Goal: Transaction & Acquisition: Purchase product/service

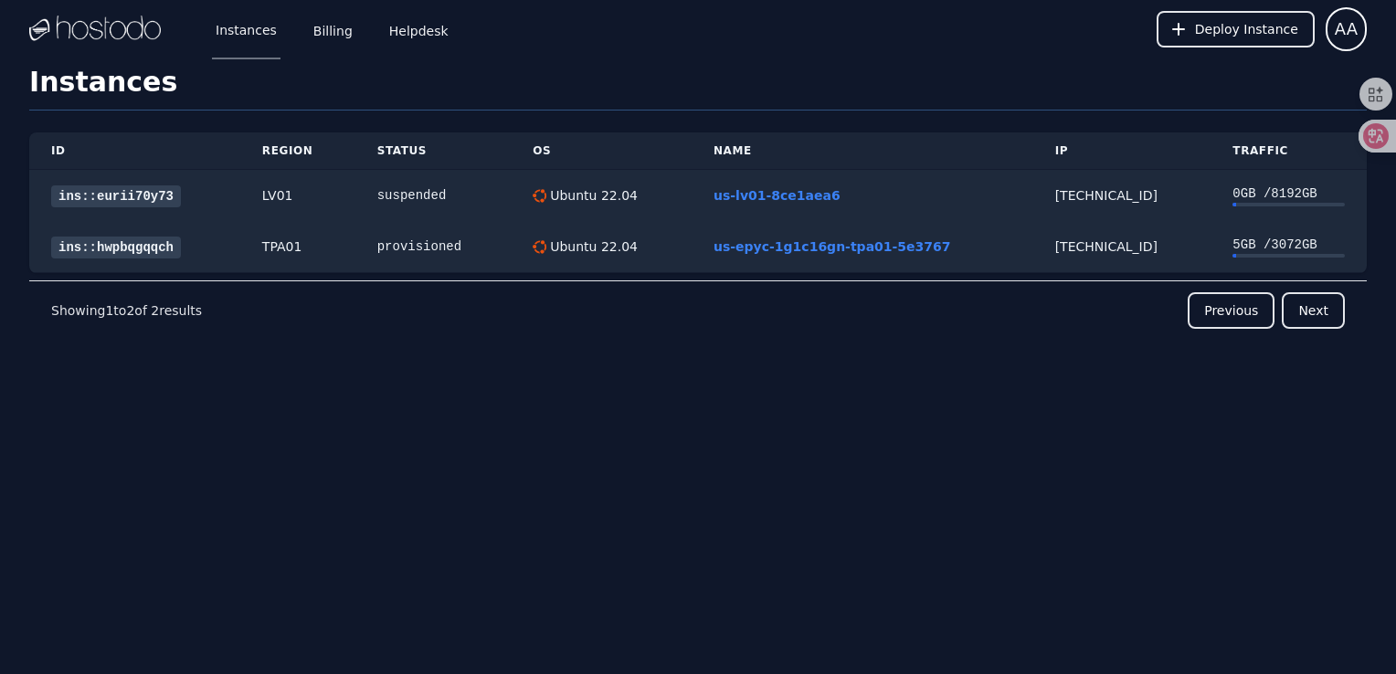
click at [496, 439] on div "Instances Billing Helpdesk Deploy Instance AA Instances SSH Keys Billing Helpde…" at bounding box center [698, 337] width 1396 height 674
drag, startPoint x: 355, startPoint y: 31, endPoint x: 344, endPoint y: 35, distance: 11.6
click at [355, 31] on div "Instances Billing Helpdesk" at bounding box center [318, 29] width 270 height 60
drag, startPoint x: 344, startPoint y: 35, endPoint x: 420, endPoint y: 127, distance: 120.0
click at [344, 35] on link "Billing" at bounding box center [333, 29] width 47 height 60
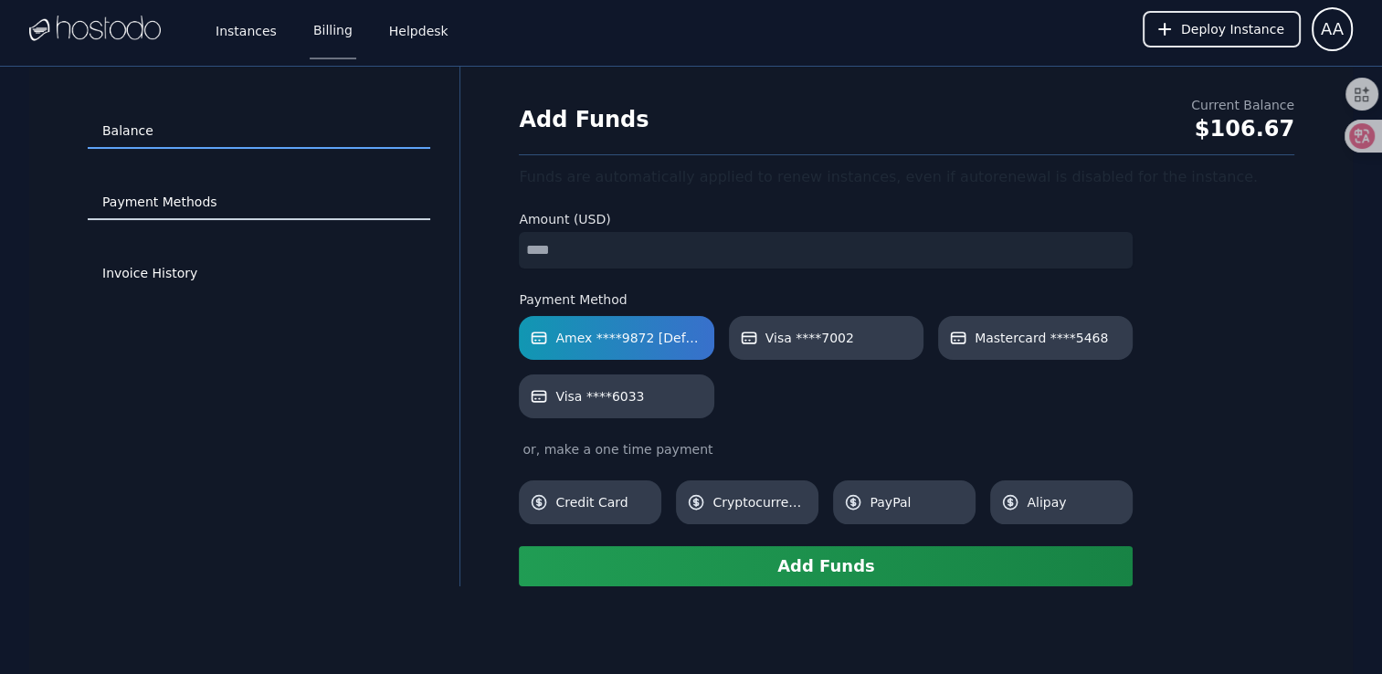
drag, startPoint x: 187, startPoint y: 210, endPoint x: 259, endPoint y: 237, distance: 76.9
click at [187, 210] on link "Payment Methods" at bounding box center [259, 202] width 343 height 35
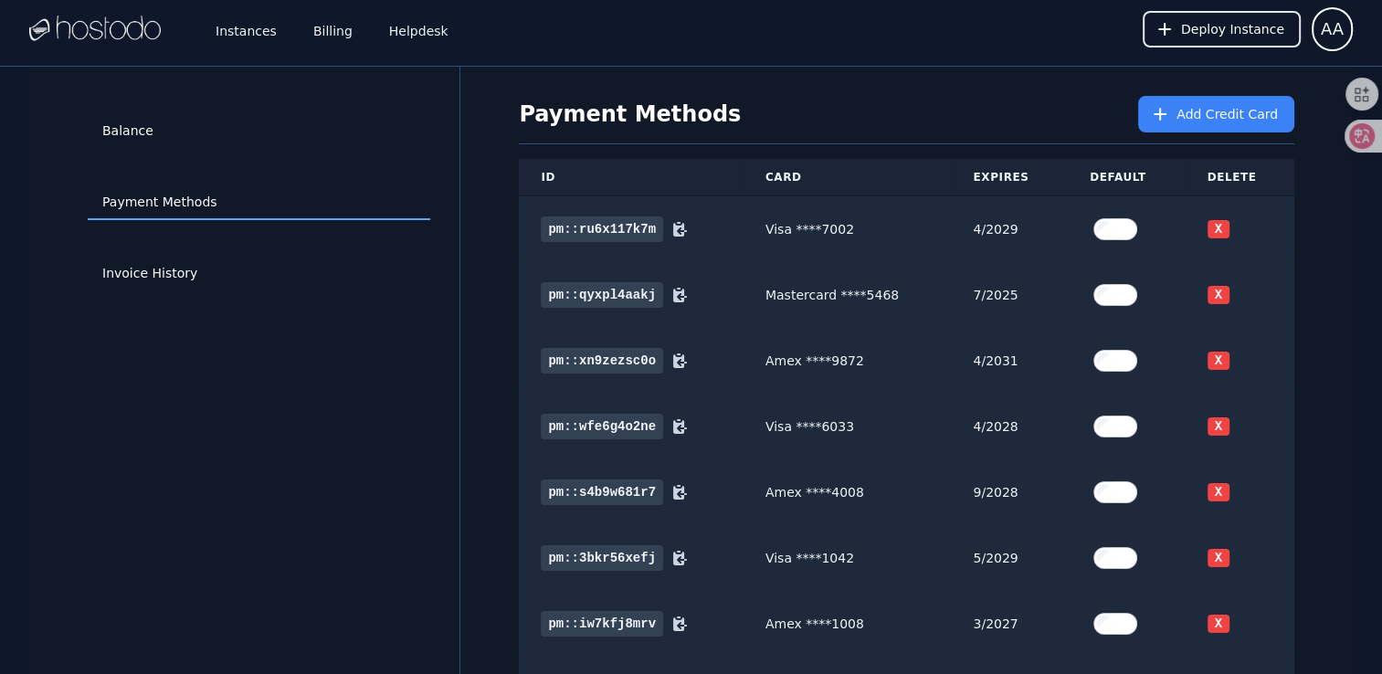
click at [178, 135] on link "Balance" at bounding box center [259, 131] width 343 height 35
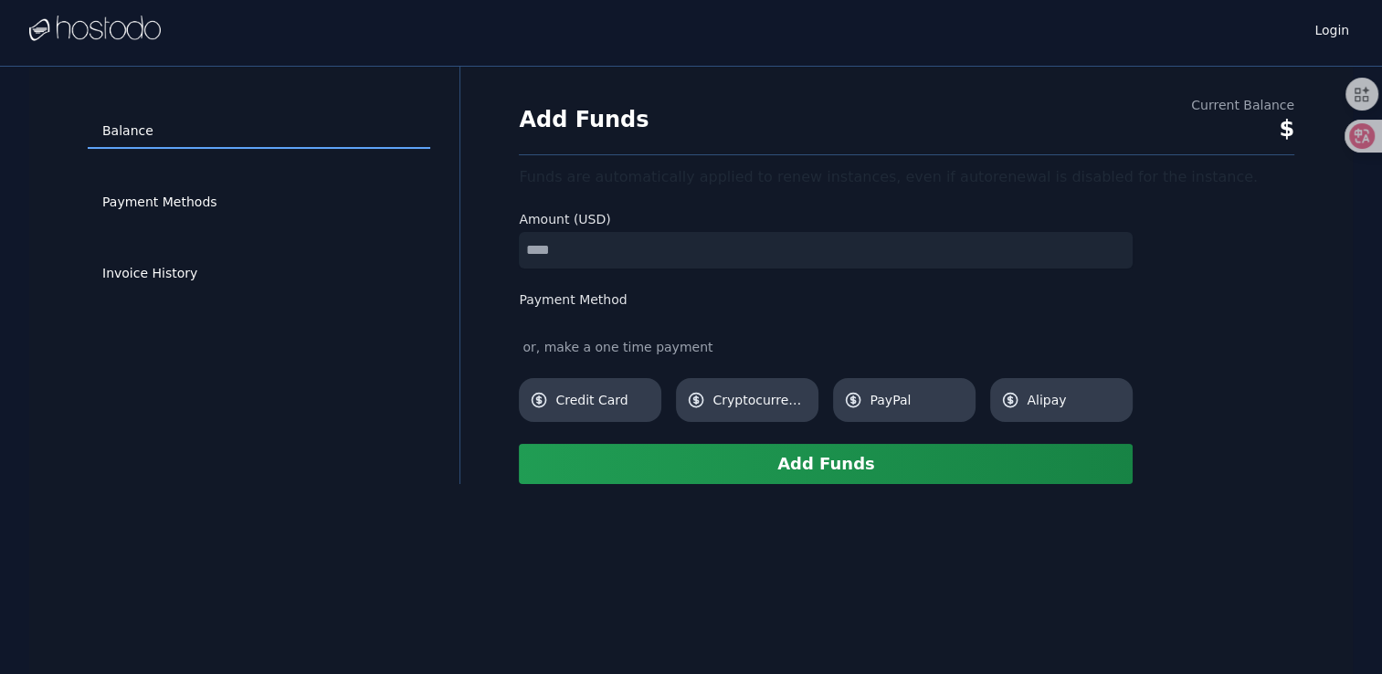
click at [549, 254] on input "number" at bounding box center [826, 250] width 614 height 37
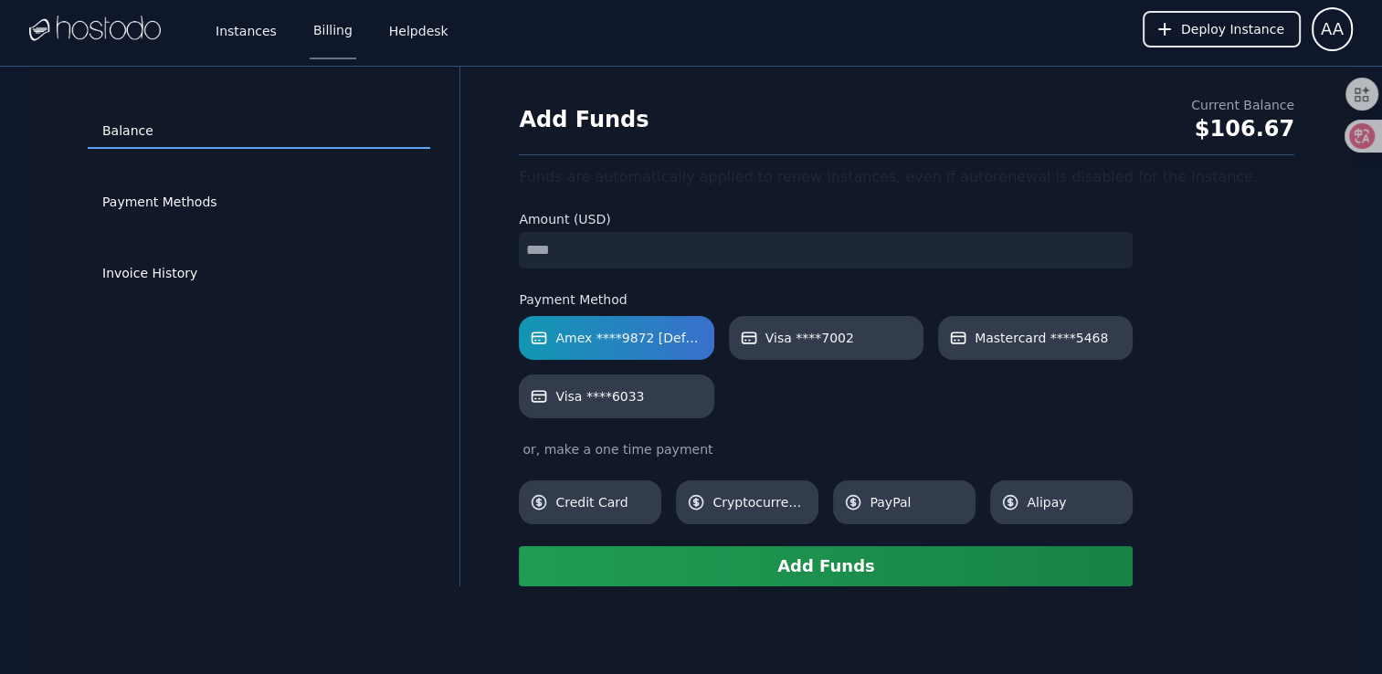
drag, startPoint x: 568, startPoint y: 250, endPoint x: 466, endPoint y: 247, distance: 102.4
click at [468, 247] on div "Balance Payment Methods Invoice History Add Funds Current Balance $106.67 Funds…" at bounding box center [691, 327] width 1324 height 520
drag, startPoint x: 552, startPoint y: 239, endPoint x: 435, endPoint y: 242, distance: 117.0
click at [443, 242] on div "Balance Payment Methods Invoice History Add Funds Current Balance $106.67 Funds…" at bounding box center [691, 327] width 1324 height 520
type input "*"
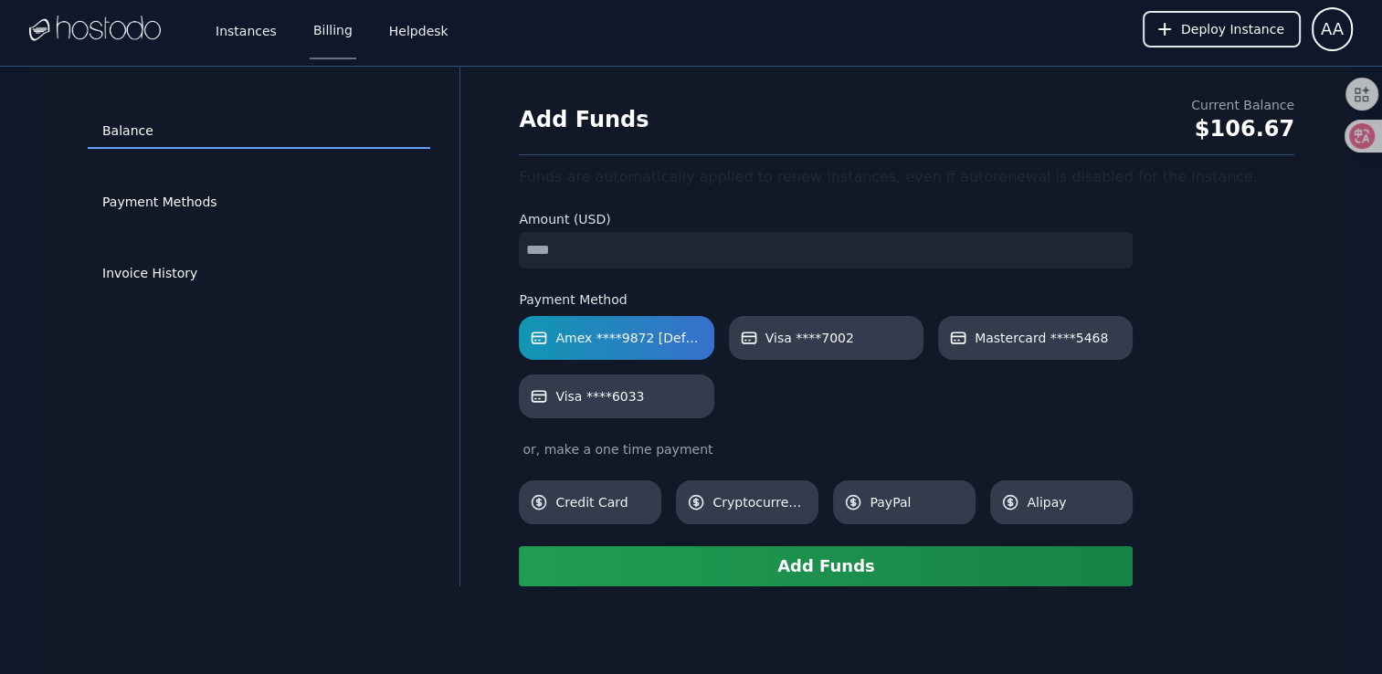
click at [420, 254] on div "Invoice History" at bounding box center [259, 273] width 343 height 71
click at [766, 560] on button "Add Funds" at bounding box center [826, 566] width 614 height 40
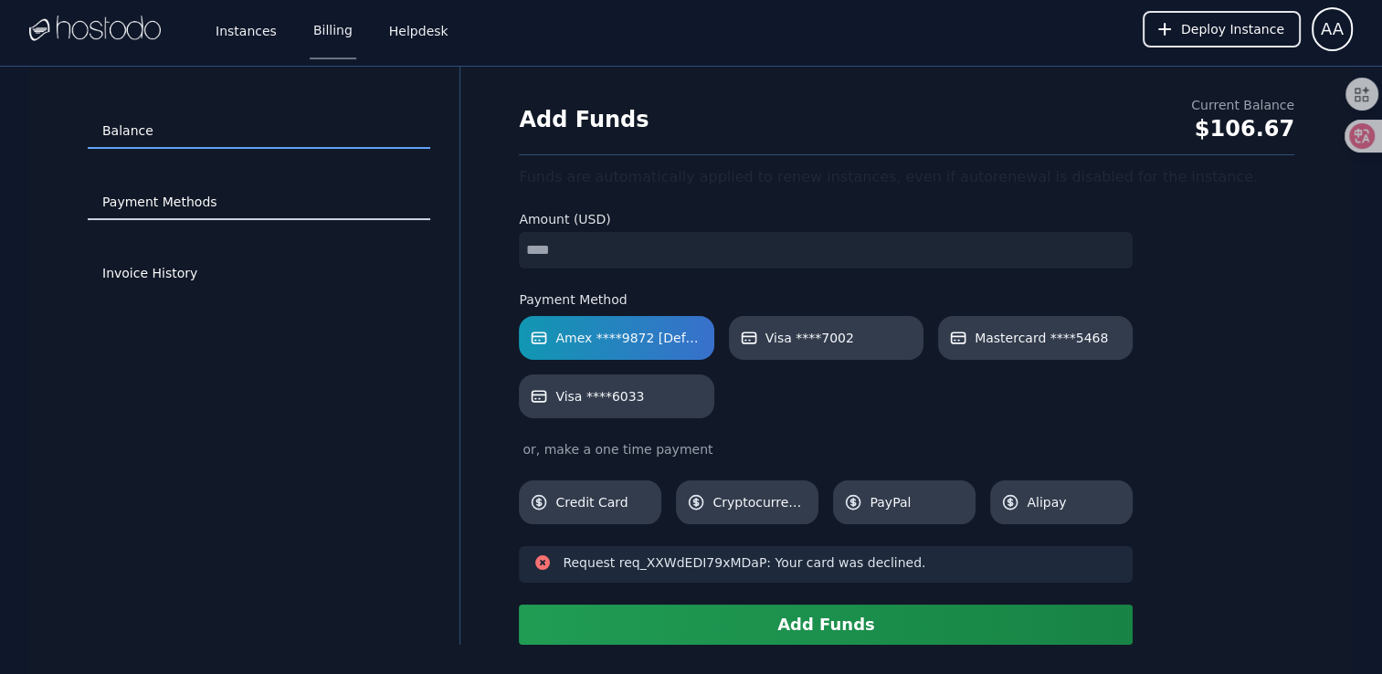
click at [238, 210] on link "Payment Methods" at bounding box center [259, 202] width 343 height 35
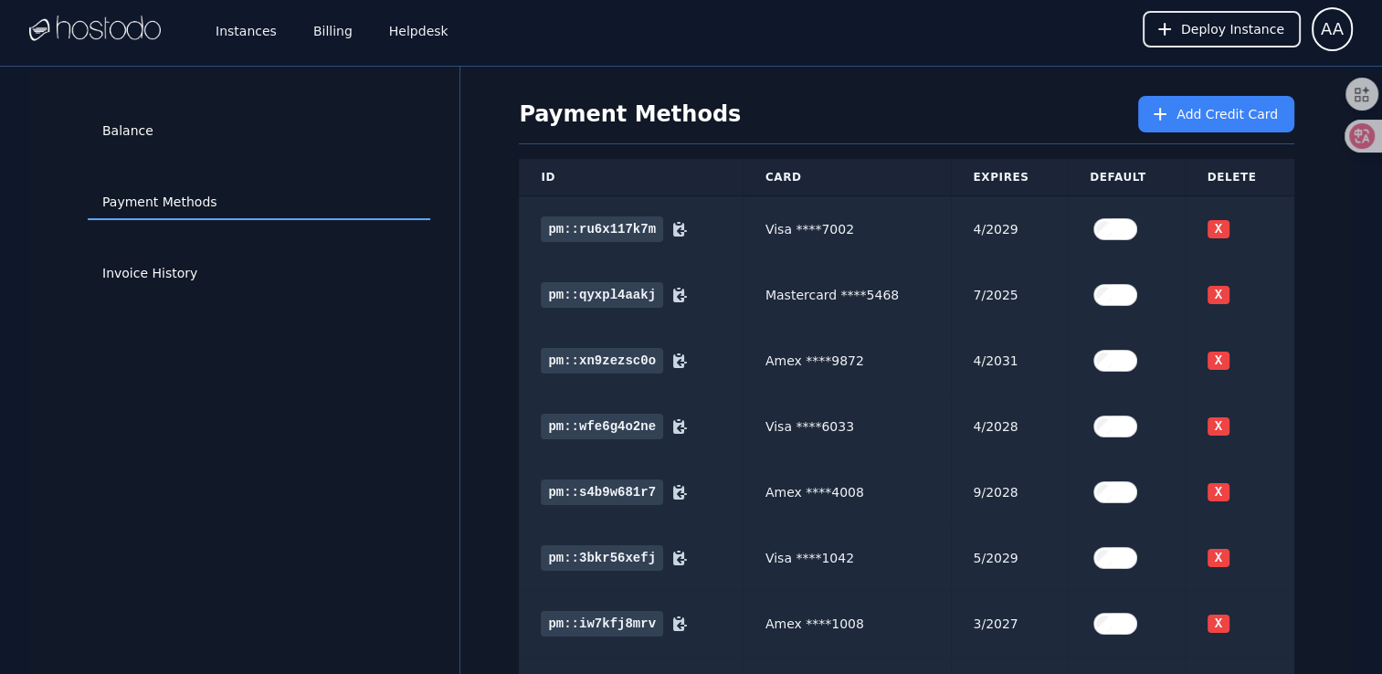
click at [1137, 367] on label at bounding box center [1126, 361] width 73 height 37
click at [217, 143] on link "Balance" at bounding box center [259, 131] width 343 height 35
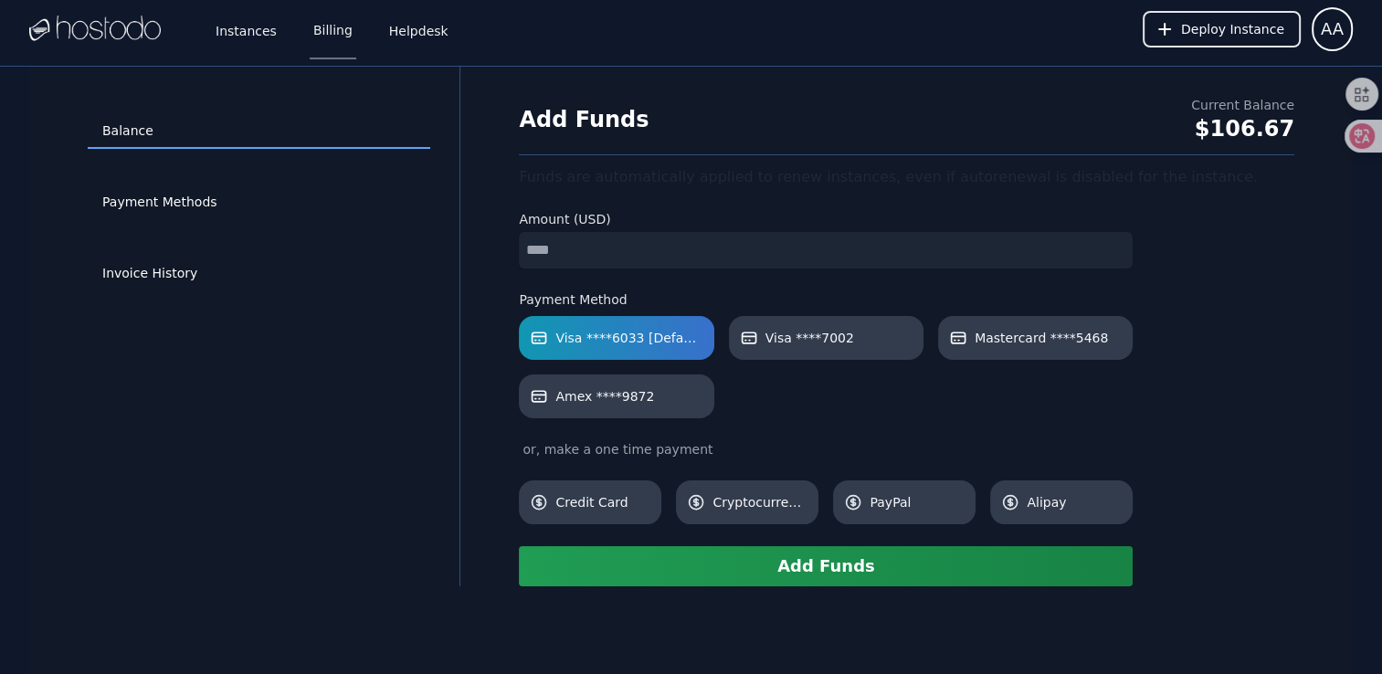
click at [344, 495] on div "Balance Payment Methods Invoice History" at bounding box center [258, 326] width 401 height 461
click at [703, 572] on button "Add Funds" at bounding box center [826, 566] width 614 height 40
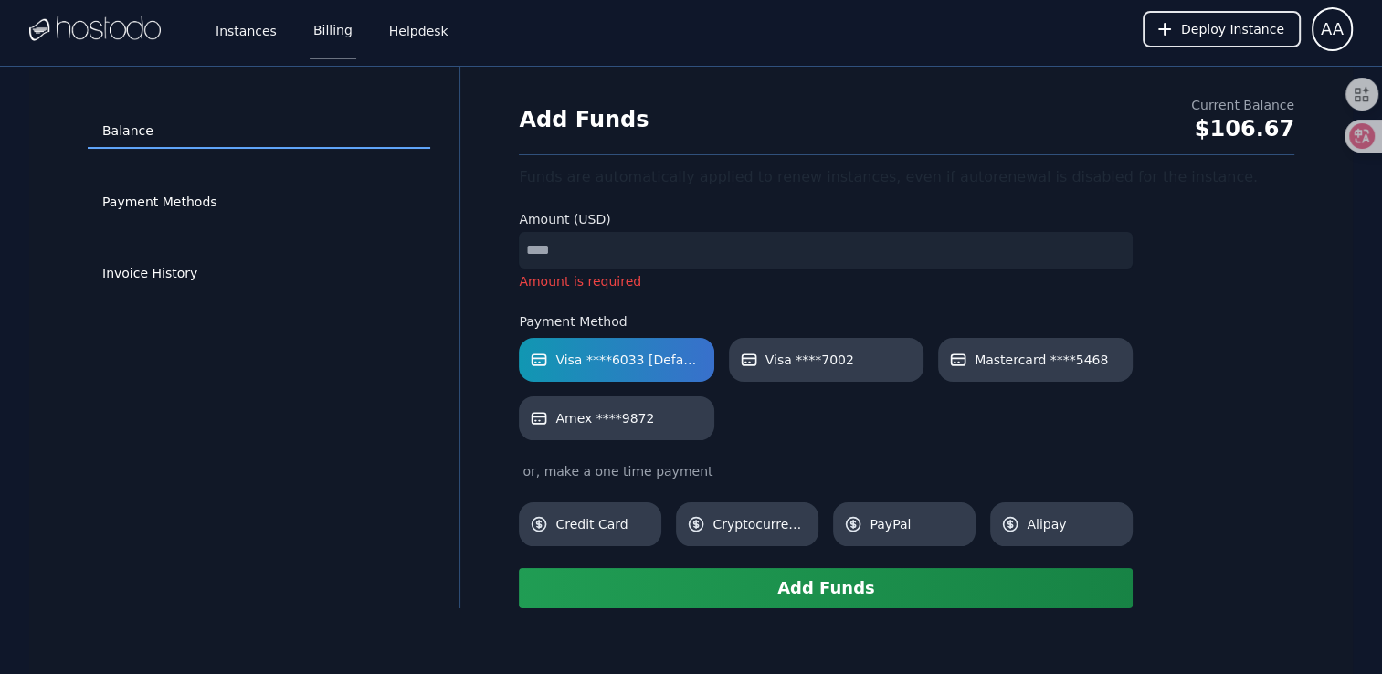
drag, startPoint x: 556, startPoint y: 245, endPoint x: 471, endPoint y: 239, distance: 85.1
click at [471, 239] on div "Balance Payment Methods Invoice History Add Funds Current Balance $106.67 Funds…" at bounding box center [691, 338] width 1324 height 542
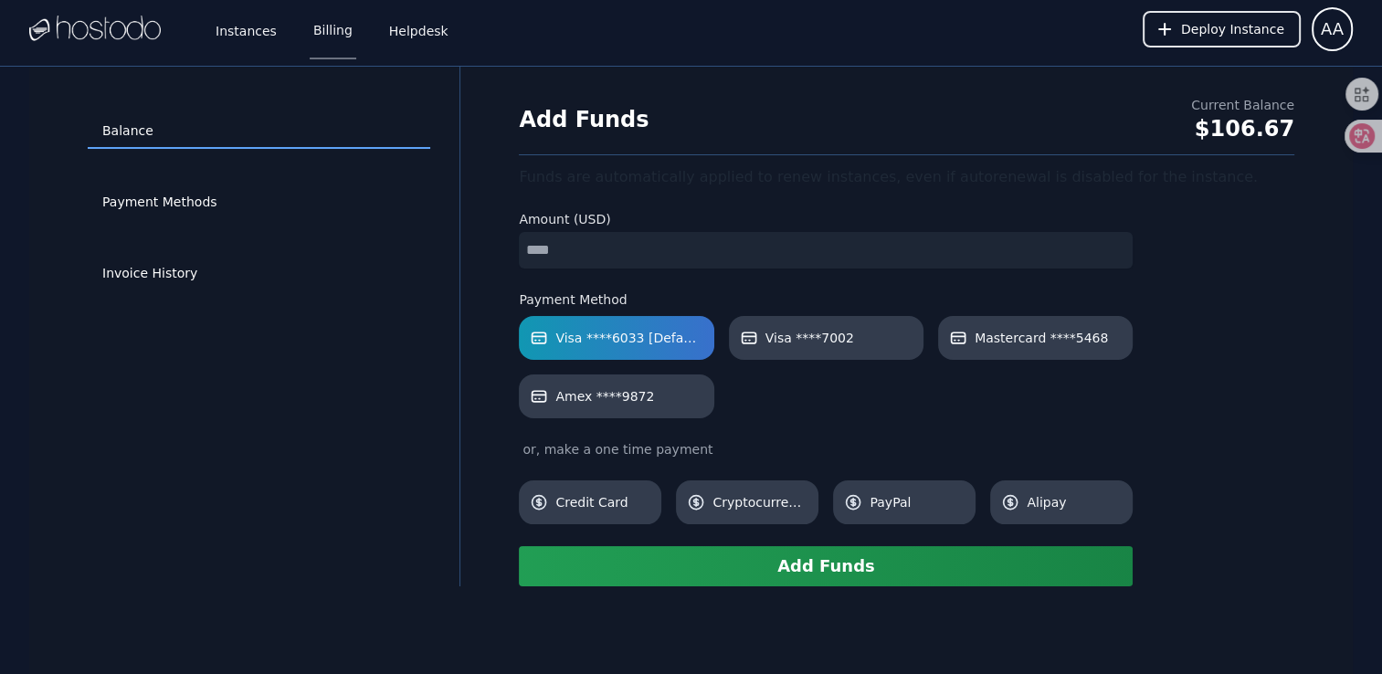
type input "*"
click at [744, 583] on button "Add Funds" at bounding box center [826, 566] width 614 height 40
click at [391, 398] on div "Balance Payment Methods Invoice History" at bounding box center [258, 326] width 401 height 461
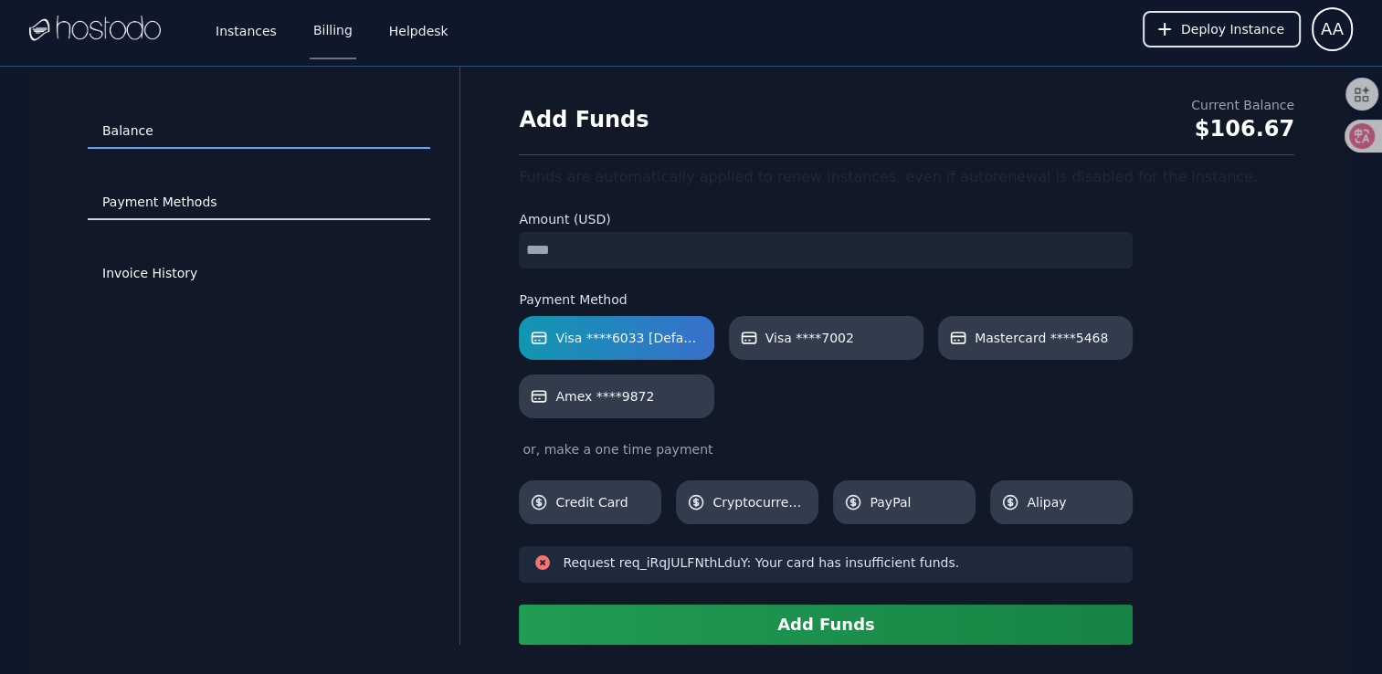
click at [175, 188] on link "Payment Methods" at bounding box center [259, 202] width 343 height 35
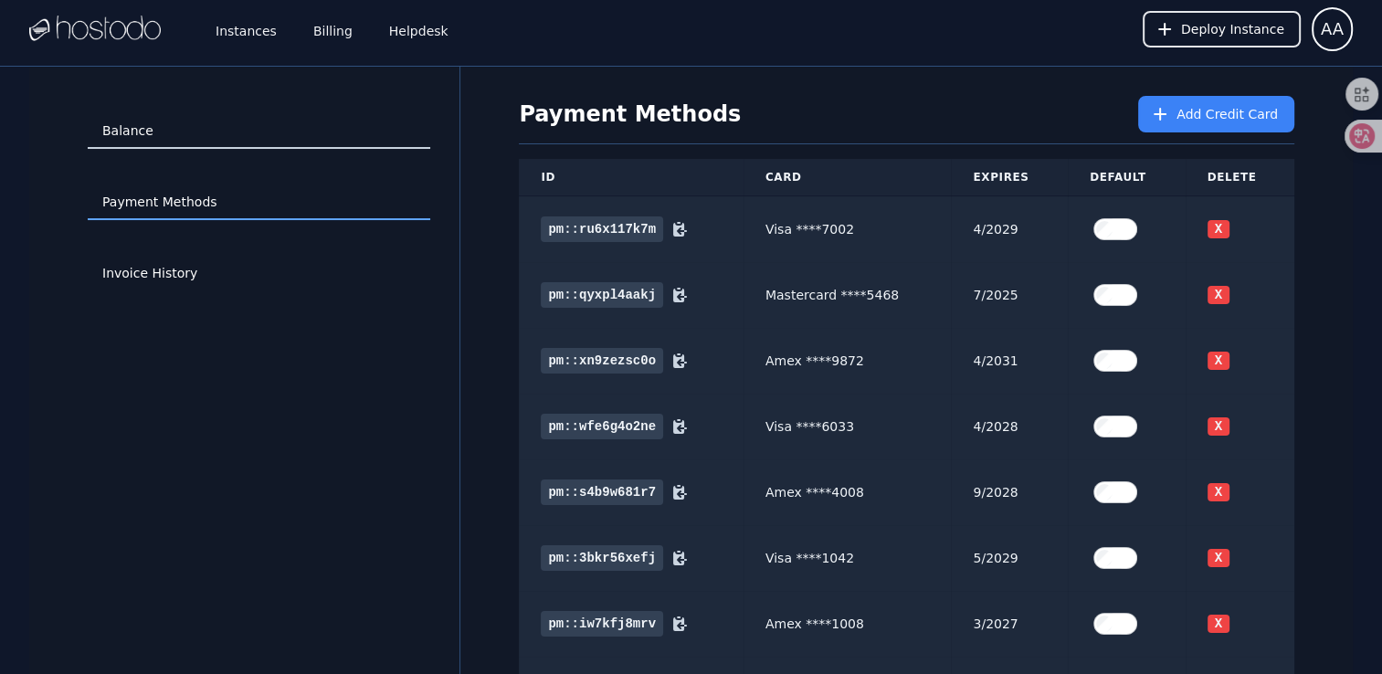
click at [238, 130] on link "Balance" at bounding box center [259, 131] width 343 height 35
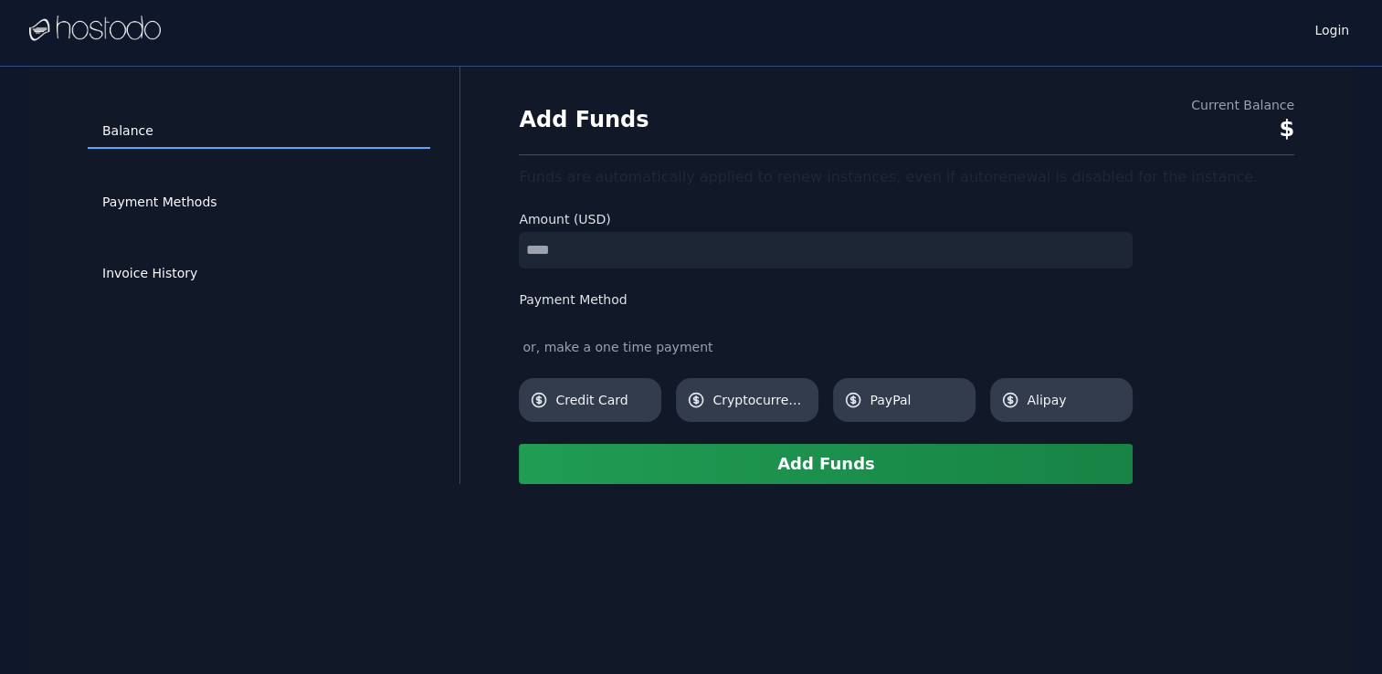
drag, startPoint x: 0, startPoint y: 0, endPoint x: 604, endPoint y: 239, distance: 649.7
click at [604, 239] on input "number" at bounding box center [826, 250] width 614 height 37
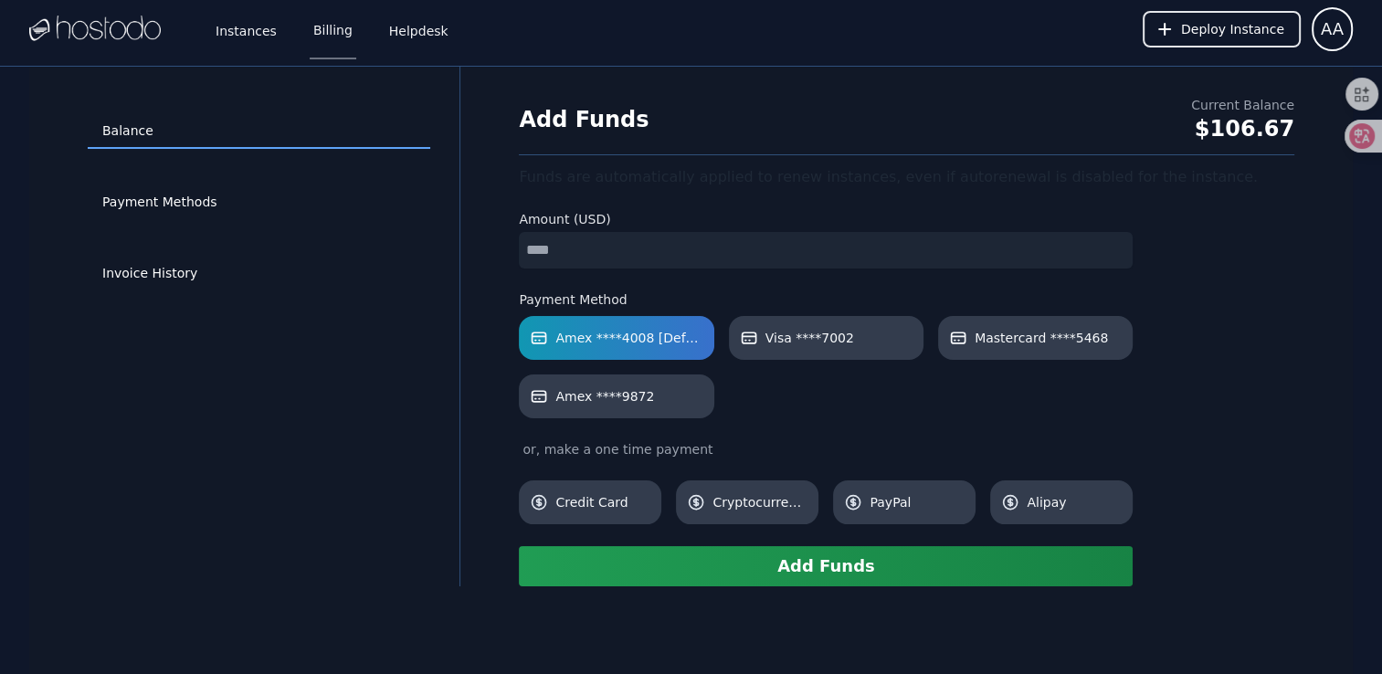
type input "*"
click at [429, 335] on div "Balance Payment Methods Invoice History" at bounding box center [258, 326] width 401 height 461
drag, startPoint x: 651, startPoint y: 242, endPoint x: 441, endPoint y: 237, distance: 210.2
click at [465, 237] on div "Balance Payment Methods Invoice History Add Funds Current Balance $106.67 Funds…" at bounding box center [691, 327] width 1324 height 520
drag, startPoint x: 439, startPoint y: 412, endPoint x: 621, endPoint y: 525, distance: 215.0
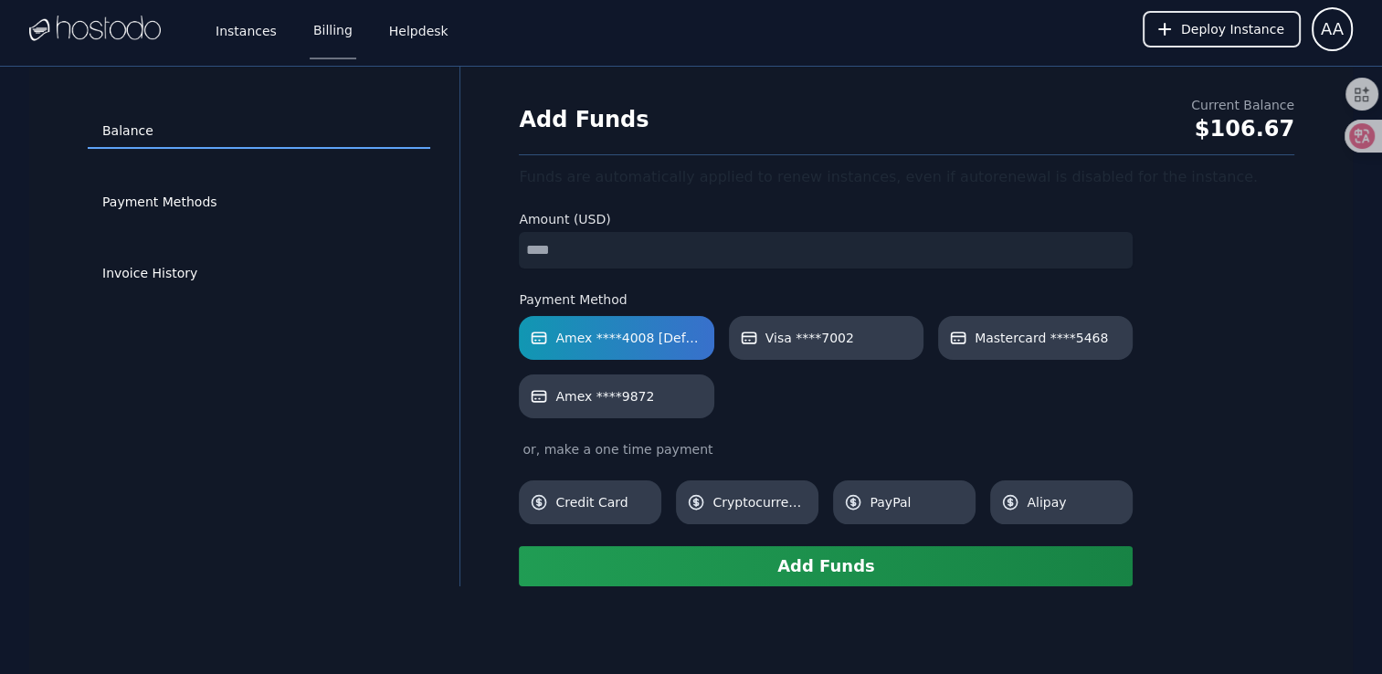
click at [439, 412] on div "Balance Payment Methods Invoice History" at bounding box center [258, 326] width 401 height 461
click at [694, 556] on button "Add Funds" at bounding box center [826, 566] width 614 height 40
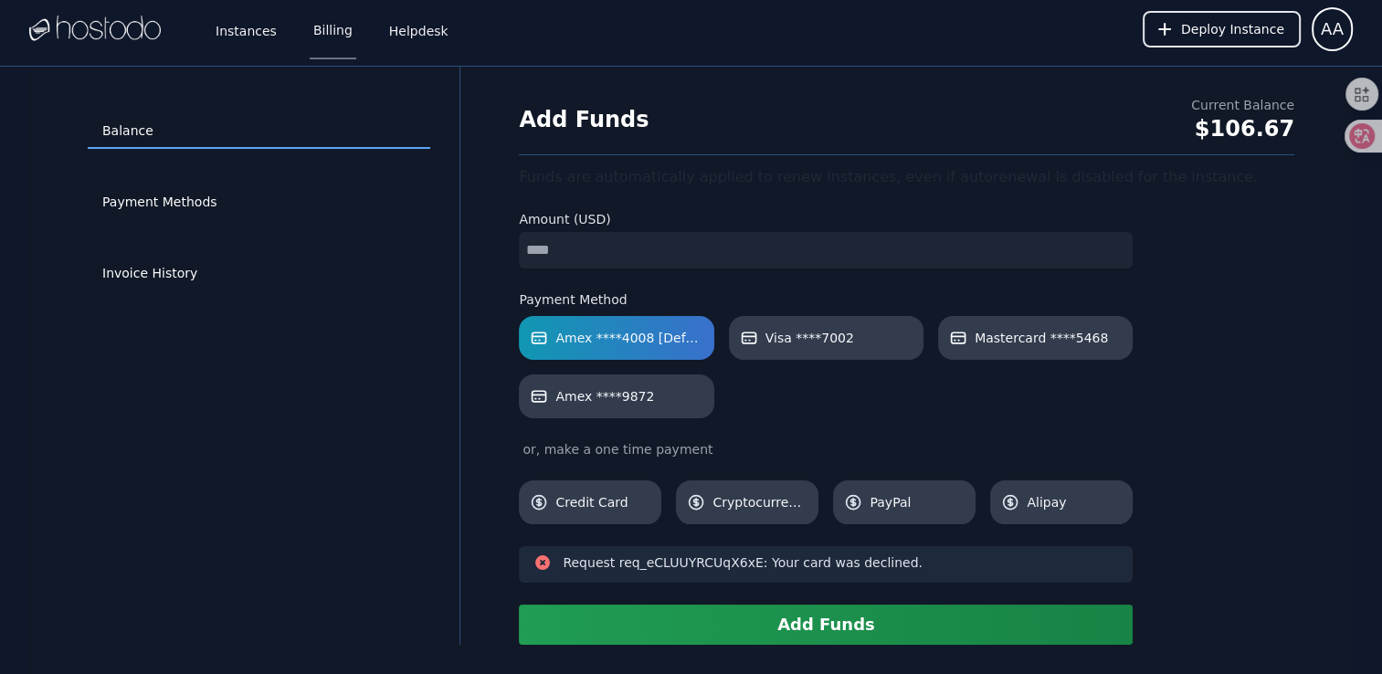
click at [736, 280] on form "Amount (USD) * Payment Method Amex ****4008 [Default] Visa ****7002 Mastercard …" at bounding box center [826, 427] width 614 height 435
click at [205, 192] on link "Payment Methods" at bounding box center [259, 202] width 343 height 35
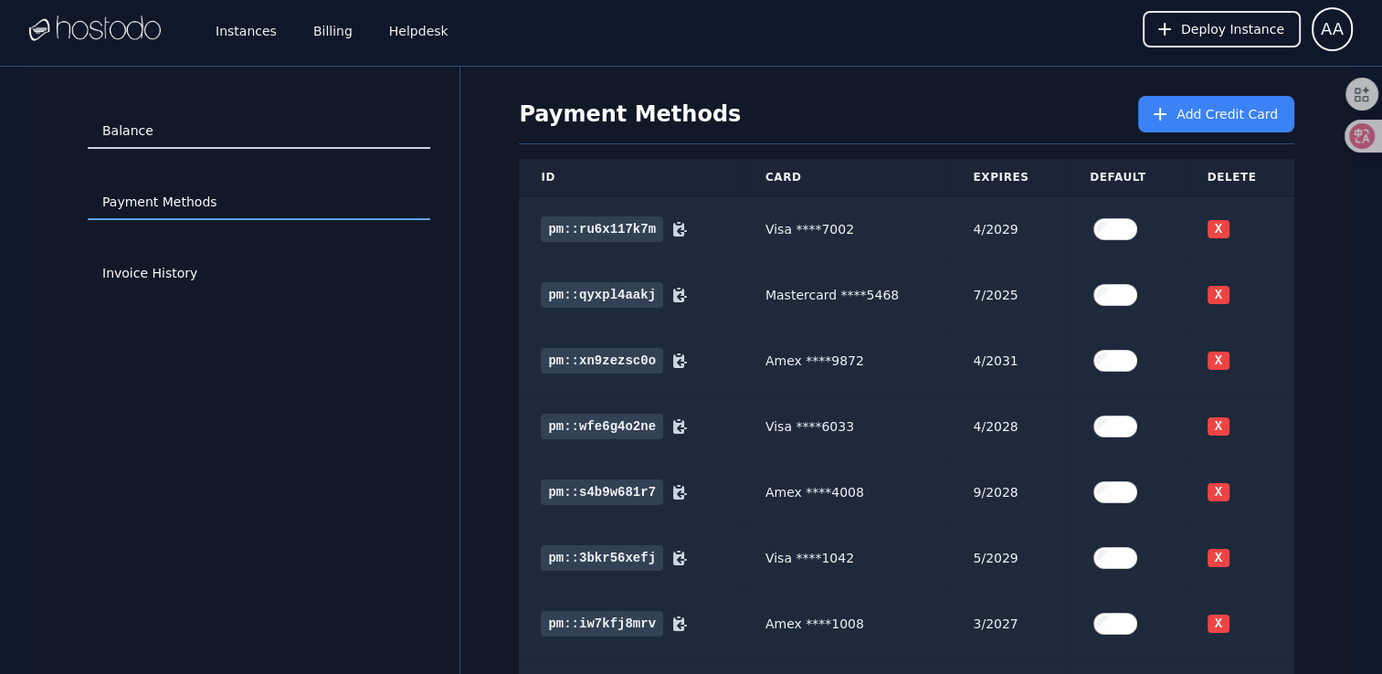
click at [202, 147] on link "Balance" at bounding box center [259, 131] width 343 height 35
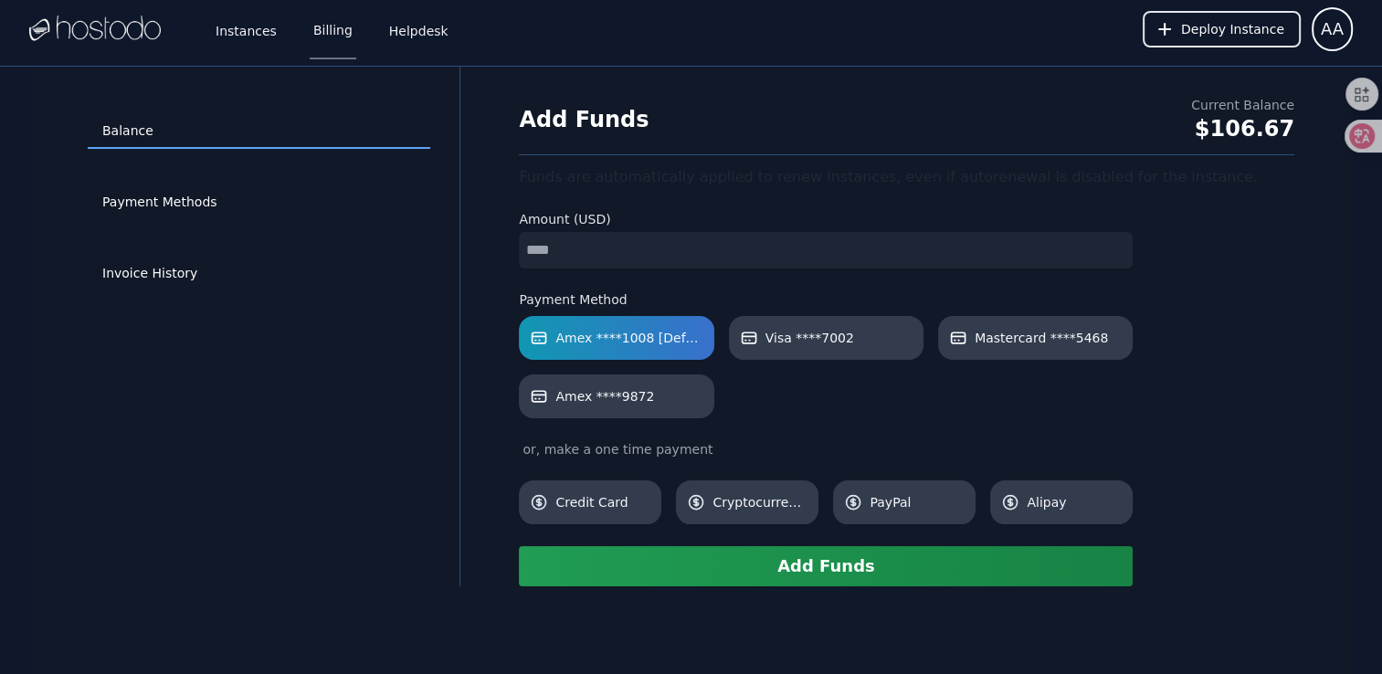
click at [653, 256] on input "number" at bounding box center [826, 250] width 614 height 37
type input "*"
click at [789, 576] on button "Add Funds" at bounding box center [826, 566] width 614 height 40
